Goal: Task Accomplishment & Management: Manage account settings

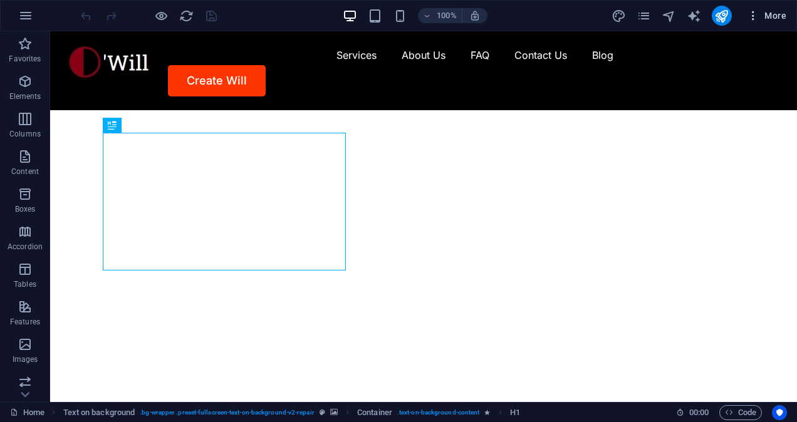
click at [784, 16] on span "More" at bounding box center [766, 15] width 39 height 13
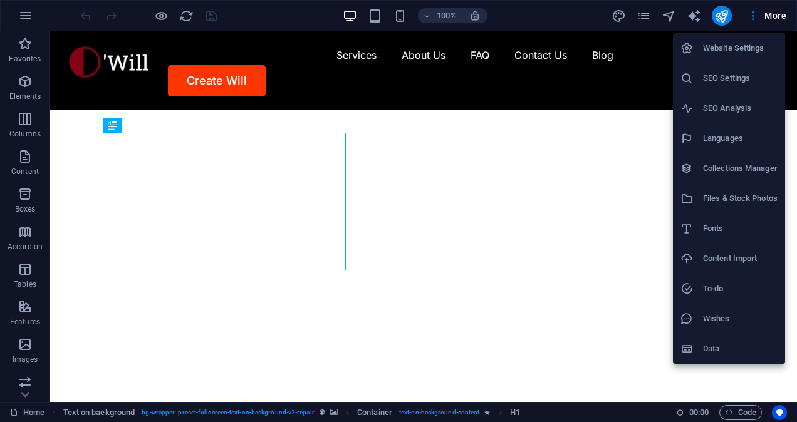
click at [720, 55] on h6 "Website Settings" at bounding box center [740, 48] width 75 height 15
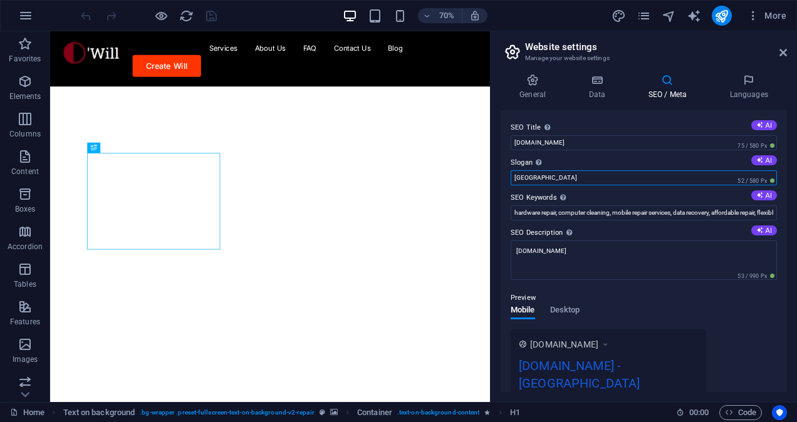
drag, startPoint x: 613, startPoint y: 208, endPoint x: 616, endPoint y: 247, distance: 39.0
click at [0, 0] on input "[GEOGRAPHIC_DATA]" at bounding box center [0, 0] width 0 height 0
type input "B"
type input "O'will"
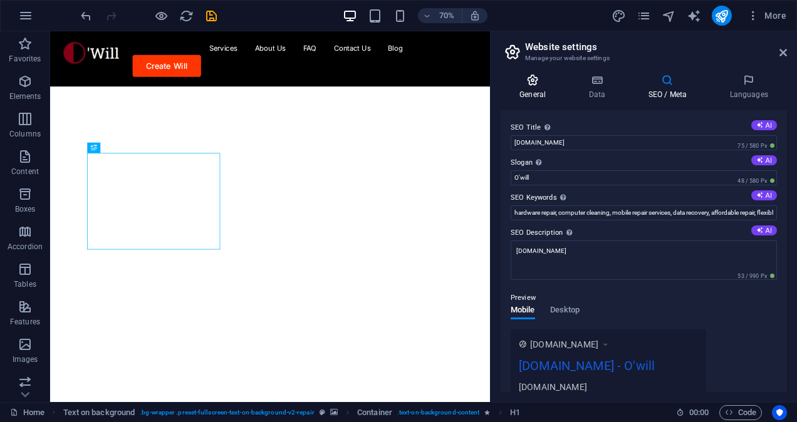
click at [0, 0] on icon at bounding box center [0, 0] width 0 height 0
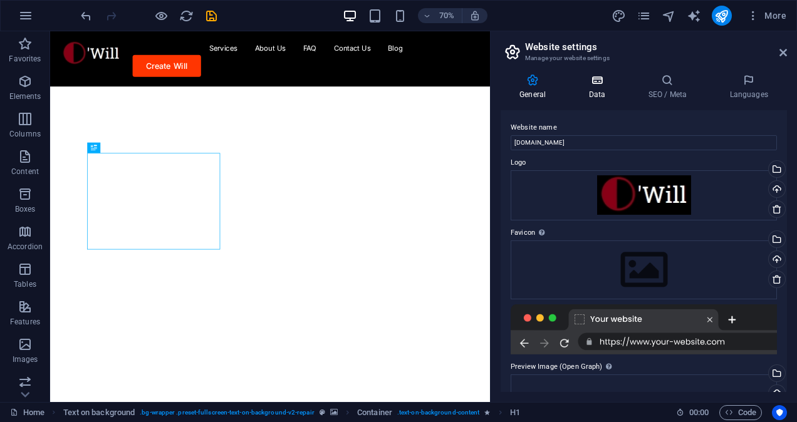
click at [0, 0] on icon at bounding box center [0, 0] width 0 height 0
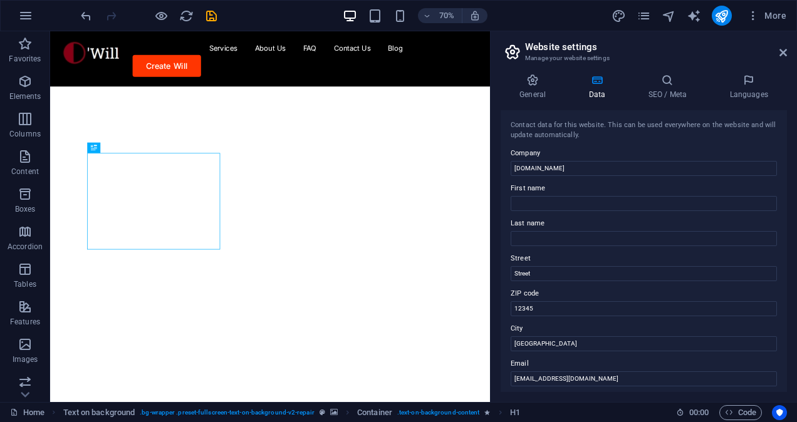
drag, startPoint x: 783, startPoint y: 194, endPoint x: 799, endPoint y: 236, distance: 44.8
click at [796, 236] on html "[DOMAIN_NAME] Home Favorites Elements Columns Content Boxes Accordion Tables Fe…" at bounding box center [398, 211] width 797 height 422
drag, startPoint x: 596, startPoint y: 372, endPoint x: 540, endPoint y: 377, distance: 56.0
type input "Online Business"
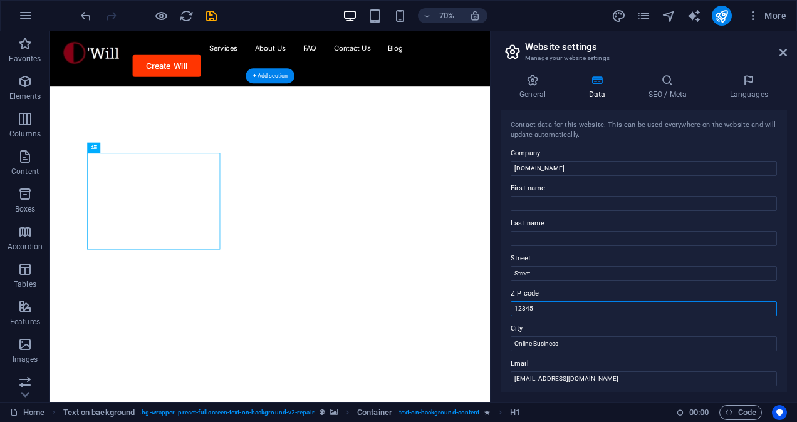
drag, startPoint x: 661, startPoint y: 344, endPoint x: 439, endPoint y: 480, distance: 260.6
type input "1"
type input "3"
type input "234001"
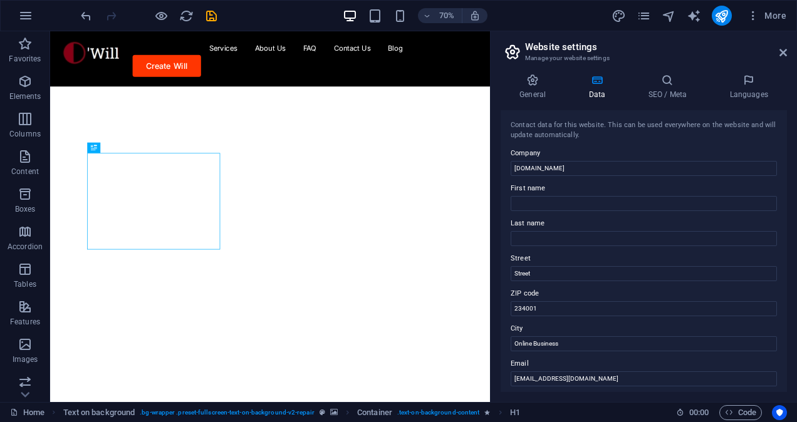
click at [0, 0] on div "General Data SEO / Meta Languages Website name [DOMAIN_NAME] Logo Drag files he…" at bounding box center [0, 0] width 0 height 0
type input "[PERSON_NAME]"
type input "Asegiemhe"
click at [0, 0] on input "Street" at bounding box center [0, 0] width 0 height 0
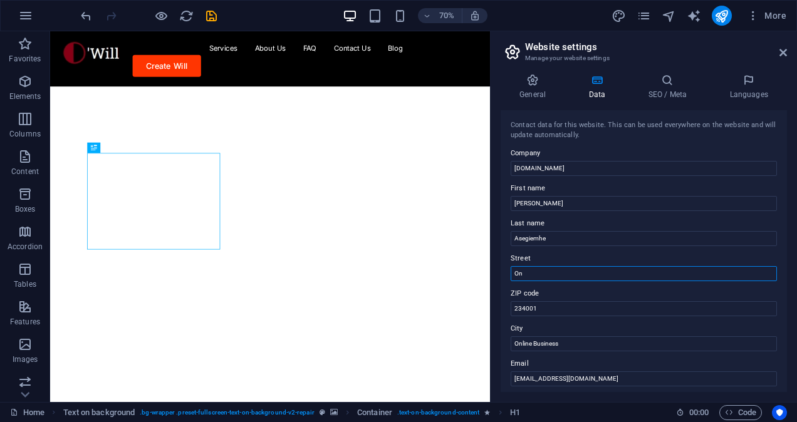
type input "O"
type input "Online Street"
click at [0, 0] on icon at bounding box center [0, 0] width 0 height 0
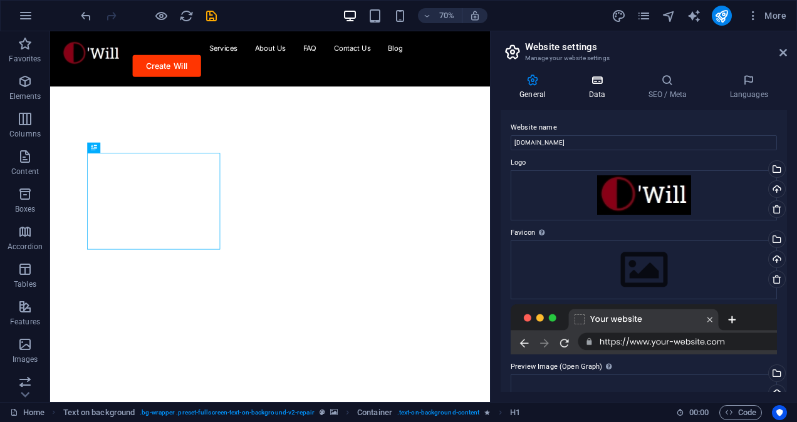
click at [572, 87] on h4 "Data" at bounding box center [599, 87] width 60 height 26
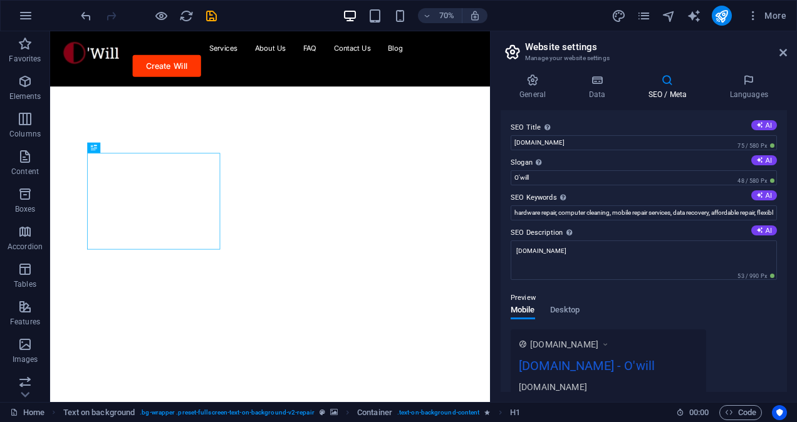
click at [0, 0] on h2 "Website settings" at bounding box center [0, 0] width 0 height 0
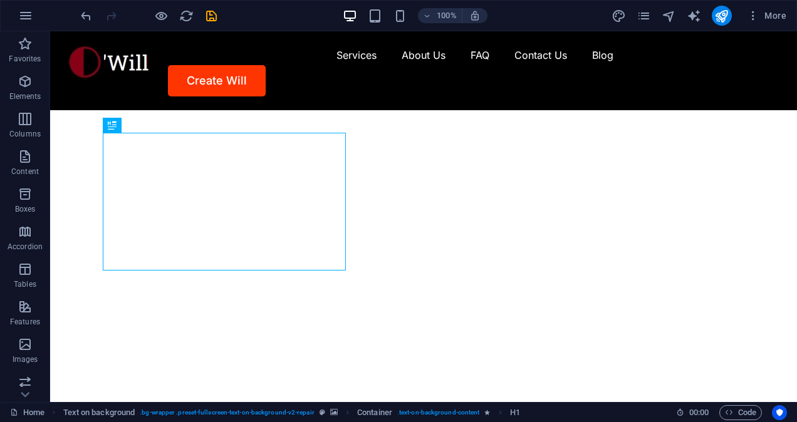
click at [722, 19] on icon "publish" at bounding box center [721, 16] width 14 height 14
